Goal: Find specific page/section: Find specific page/section

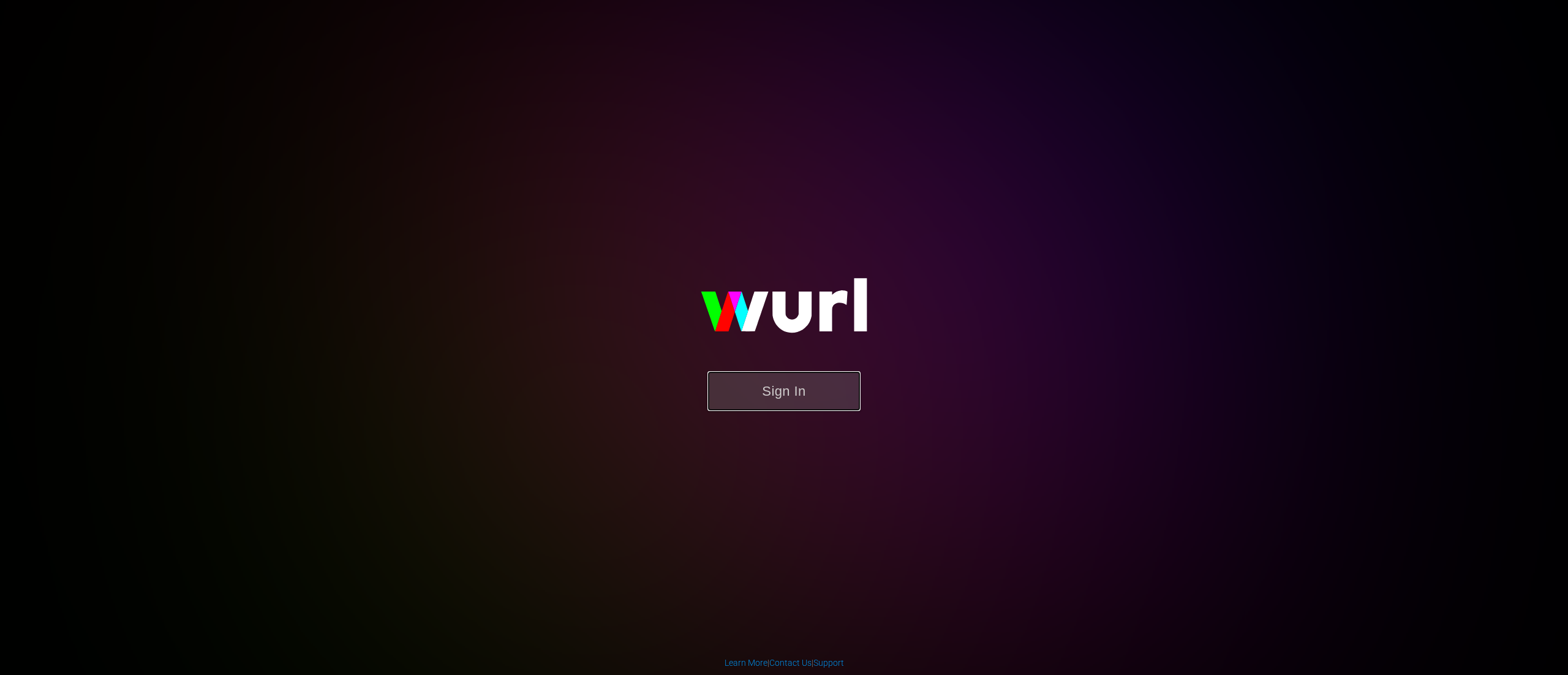
click at [748, 394] on button "Sign In" at bounding box center [784, 391] width 153 height 40
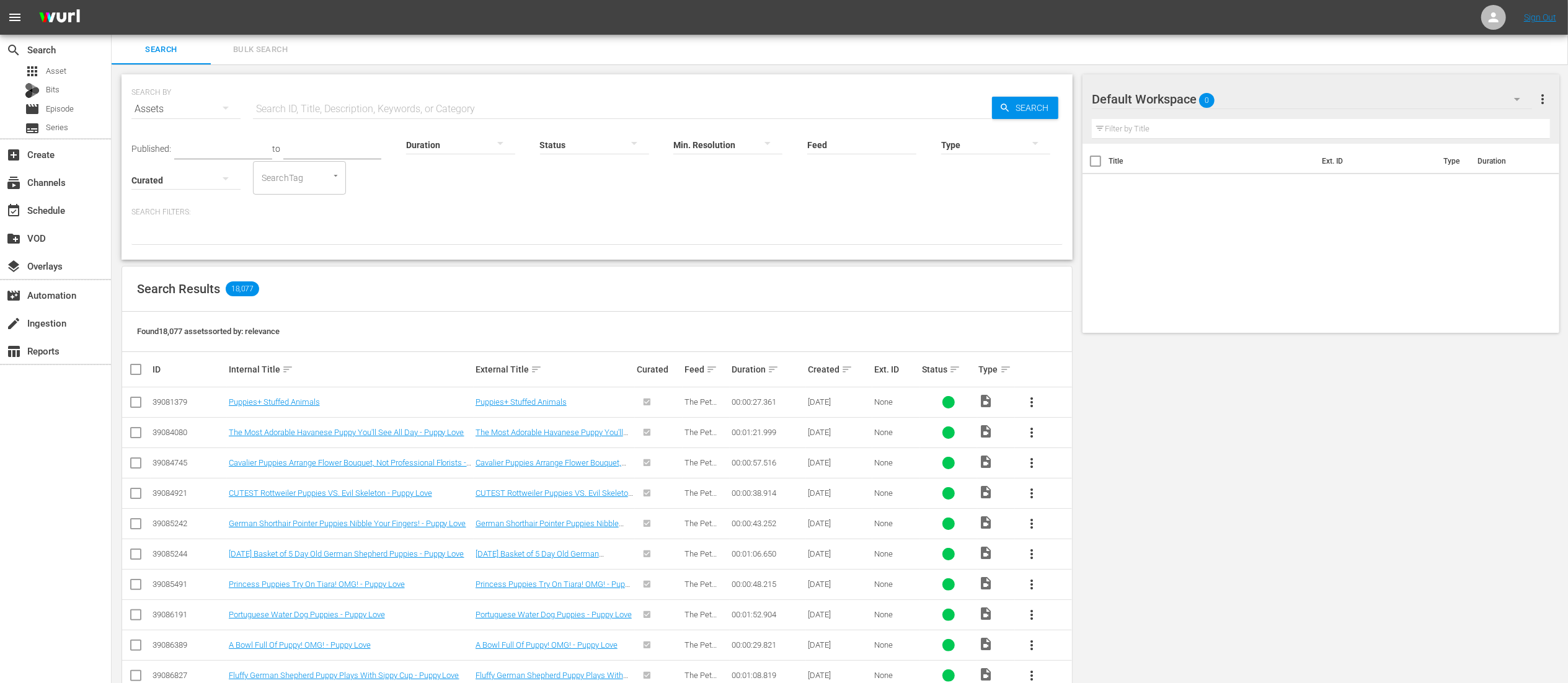
click at [751, 91] on div "SEARCH BY Search By Assets Search ID, Title, Description, Keywords, or Category…" at bounding box center [596, 101] width 931 height 45
click at [734, 102] on input "text" at bounding box center [622, 109] width 739 height 30
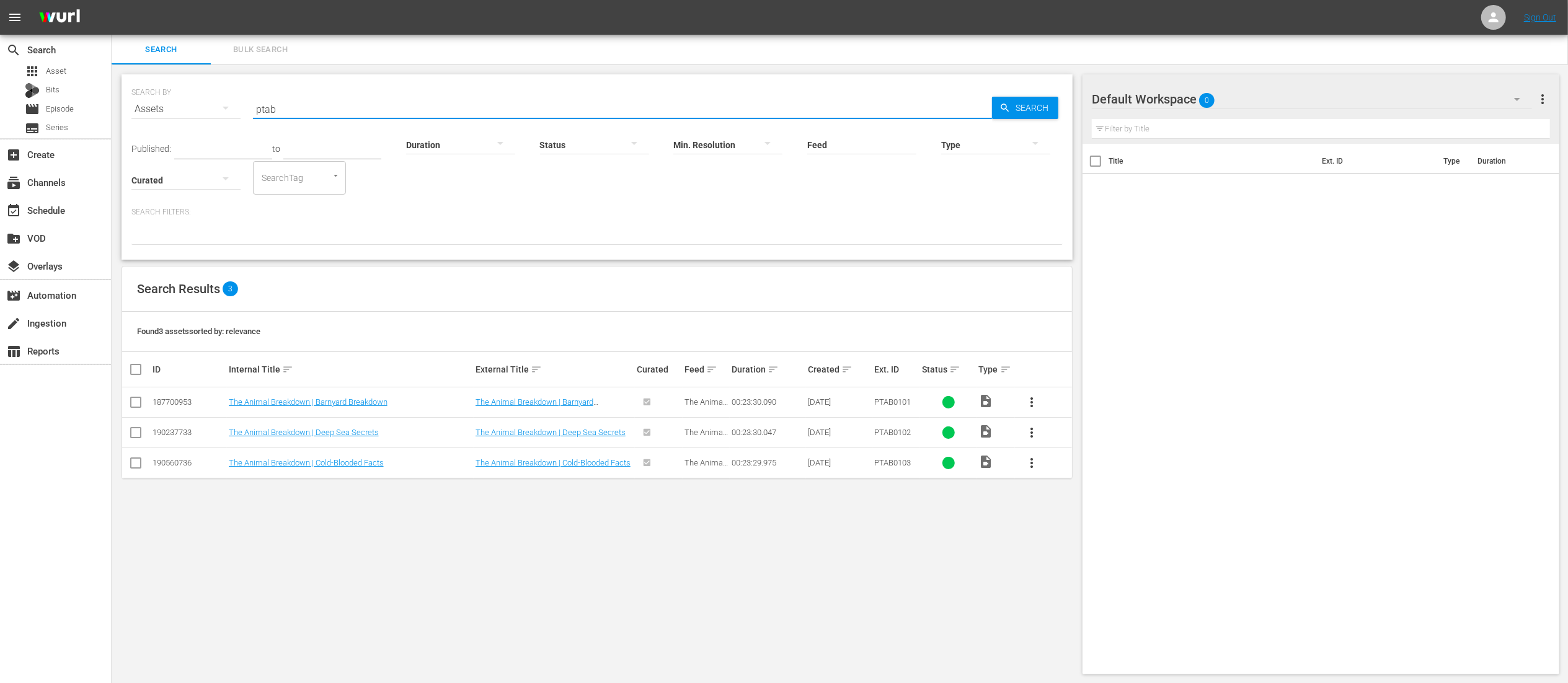
type input "ptab"
